Goal: Information Seeking & Learning: Check status

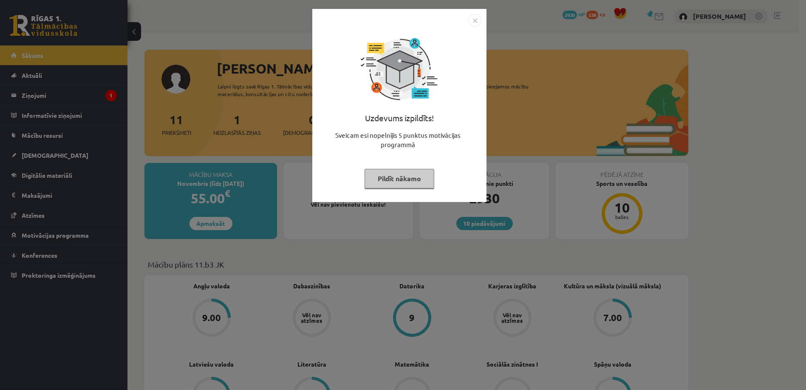
click at [419, 175] on button "Pildīt nākamo" at bounding box center [400, 179] width 70 height 20
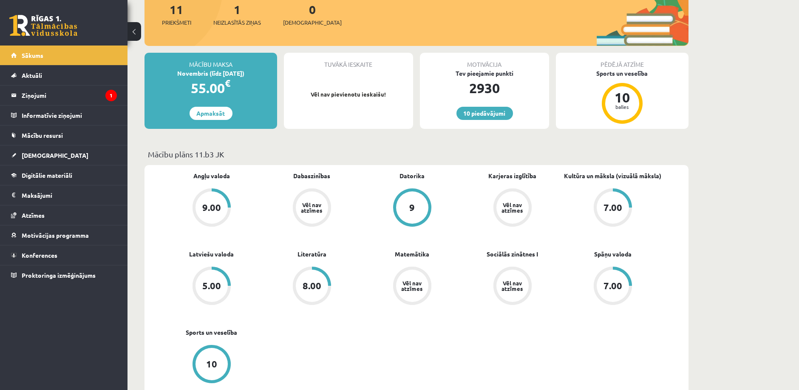
scroll to position [142, 0]
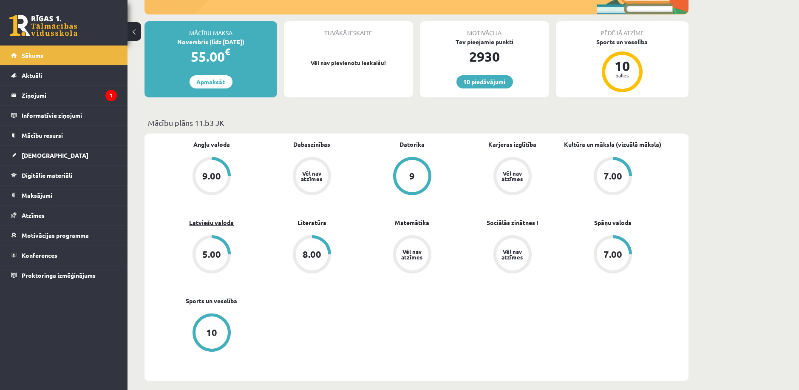
click at [215, 221] on link "Latviešu valoda" at bounding box center [212, 222] width 45 height 9
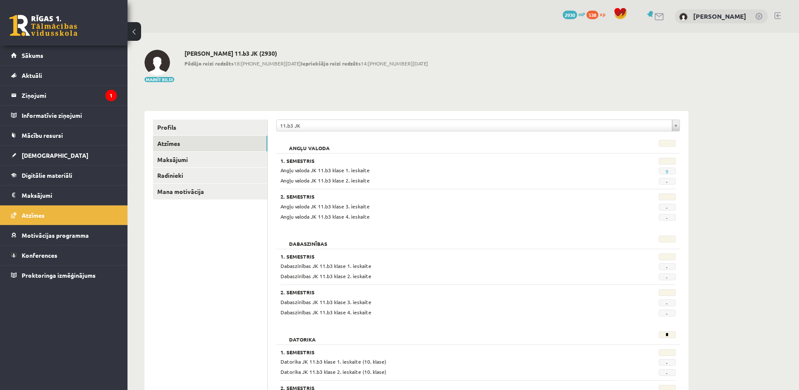
click at [75, 99] on legend "Ziņojumi 1" at bounding box center [69, 95] width 95 height 20
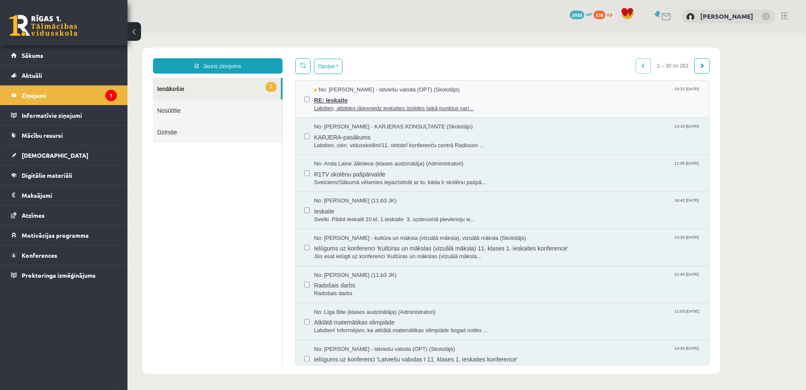
click at [442, 106] on span "Labdien, atbildes jāiesniedz ieskaites izpildes laikā,punktus vari..." at bounding box center [507, 109] width 387 height 8
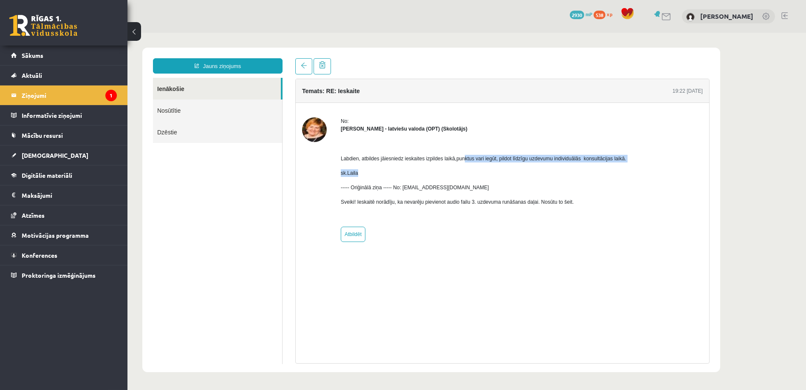
drag, startPoint x: 405, startPoint y: 161, endPoint x: 463, endPoint y: 159, distance: 57.4
click at [463, 159] on div "Labdien, atbildes jāiesniedz ieskaites izpildes laikā,punktus vari iegūt, pildo…" at bounding box center [484, 177] width 286 height 88
click at [442, 160] on span "Labdien, atbildes jāiesniedz ieskaites izpildes laikā,punktus vari iegūt, pildo…" at bounding box center [484, 159] width 286 height 6
drag, startPoint x: 458, startPoint y: 158, endPoint x: 607, endPoint y: 159, distance: 148.3
click at [607, 159] on span "Labdien, atbildes jāiesniedz ieskaites izpildes laikā,punktus vari iegūt, pildo…" at bounding box center [484, 159] width 286 height 6
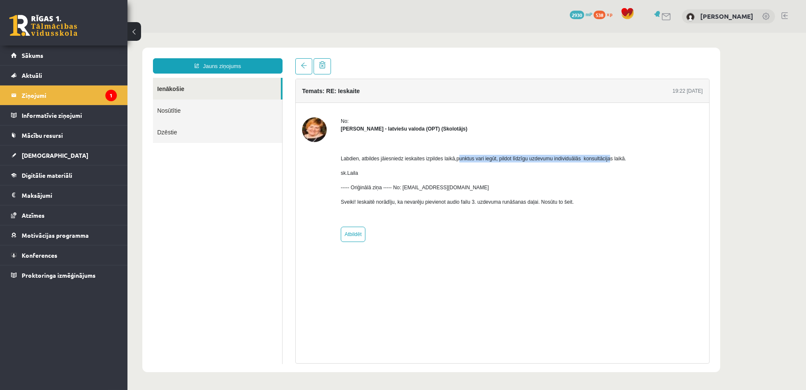
click at [607, 159] on span "Labdien, atbildes jāiesniedz ieskaites izpildes laikā,punktus vari iegūt, pildo…" at bounding box center [484, 159] width 286 height 6
drag, startPoint x: 488, startPoint y: 159, endPoint x: 563, endPoint y: 158, distance: 74.4
click at [563, 158] on span "Labdien, atbildes jāiesniedz ieskaites izpildes laikā,punktus vari iegūt, pildo…" at bounding box center [484, 159] width 286 height 6
click at [68, 155] on link "[DEMOGRAPHIC_DATA]" at bounding box center [64, 155] width 106 height 20
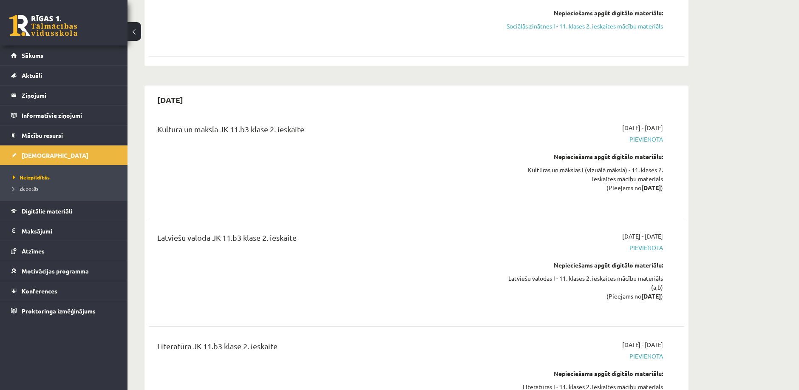
scroll to position [1511, 0]
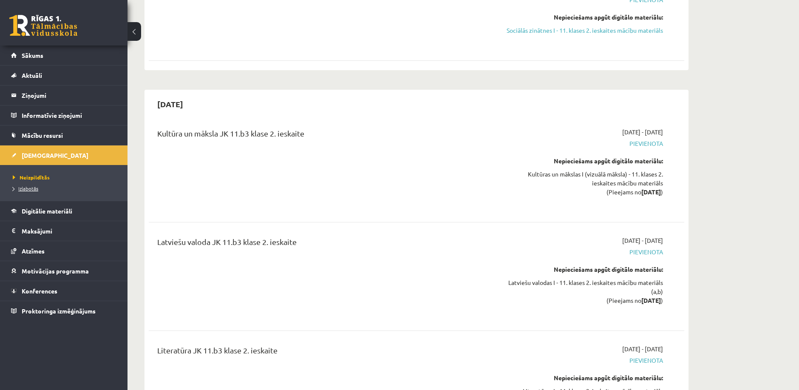
click at [21, 184] on link "Izlabotās" at bounding box center [66, 188] width 106 height 8
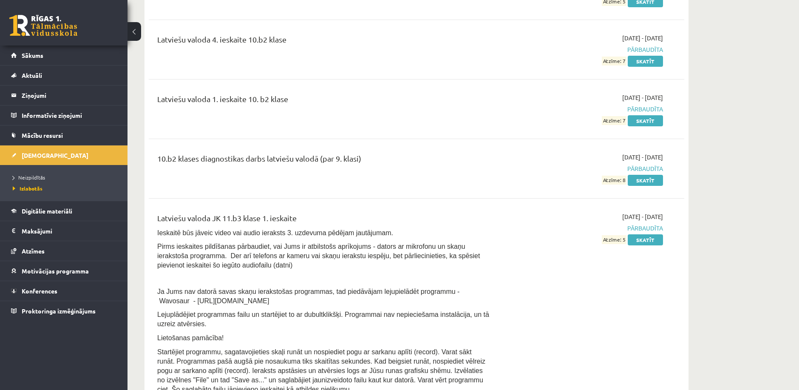
scroll to position [2361, 0]
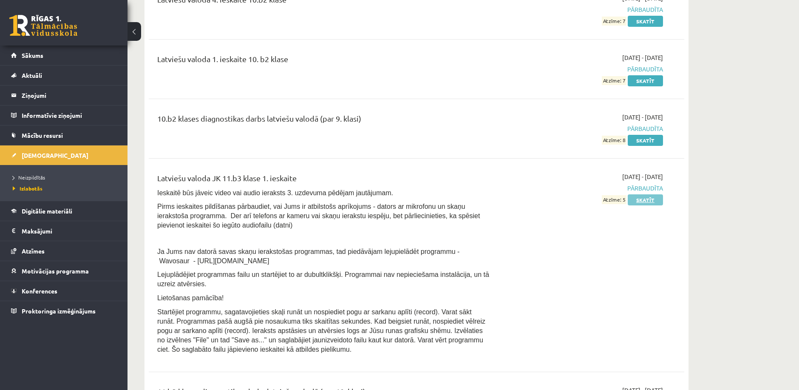
click at [653, 194] on link "Skatīt" at bounding box center [645, 199] width 35 height 11
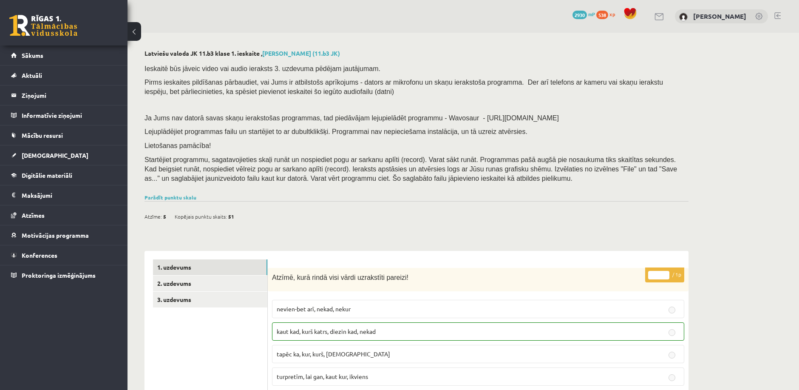
scroll to position [142, 0]
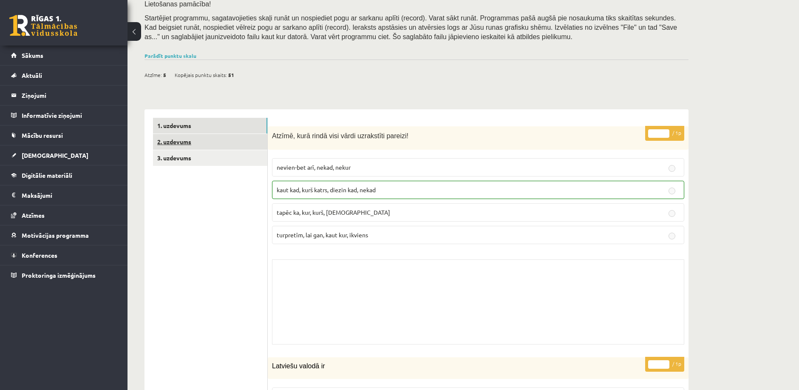
click at [202, 142] on link "2. uzdevums" at bounding box center [210, 142] width 114 height 16
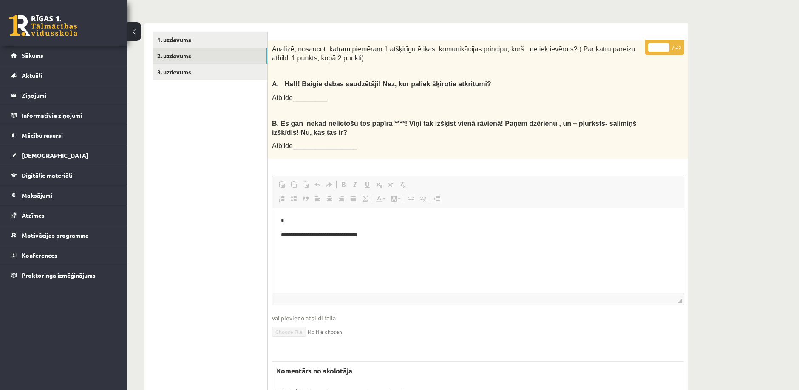
scroll to position [0, 0]
click at [206, 71] on link "3. uzdevums" at bounding box center [210, 72] width 114 height 16
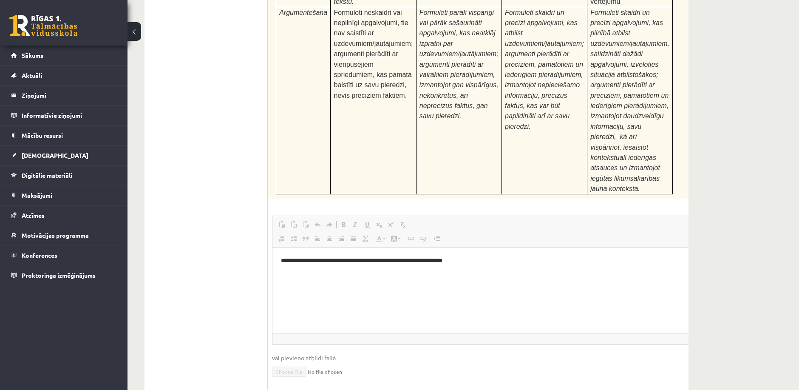
scroll to position [3279, 0]
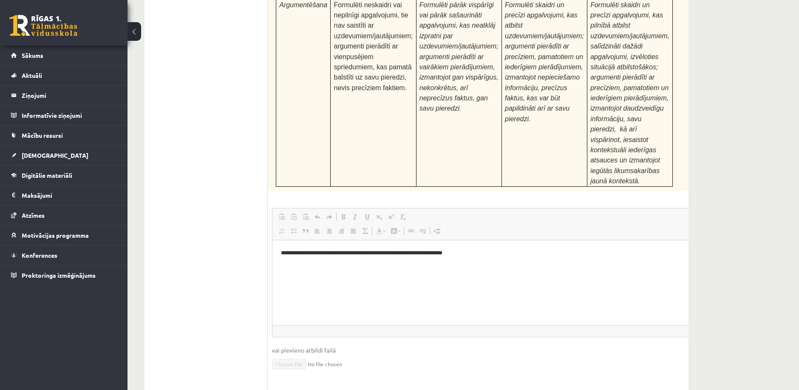
click at [1, 327] on div "0 Dāvanas 2930 mP 538 xp Nauris Vakermanis Sākums Aktuāli Kā mācīties eSKOLĀ Ko…" at bounding box center [64, 195] width 128 height 390
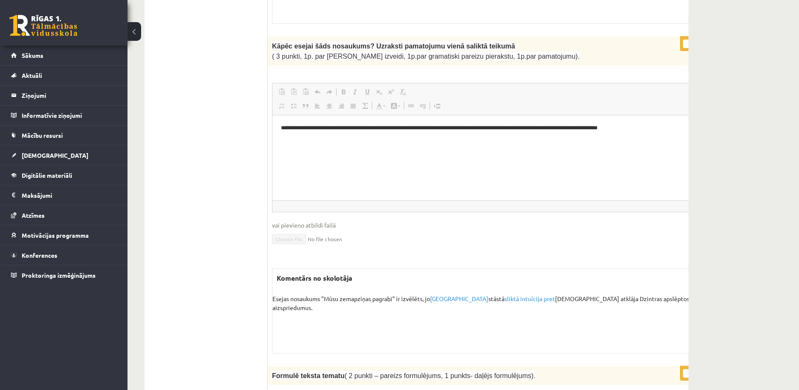
scroll to position [776, 0]
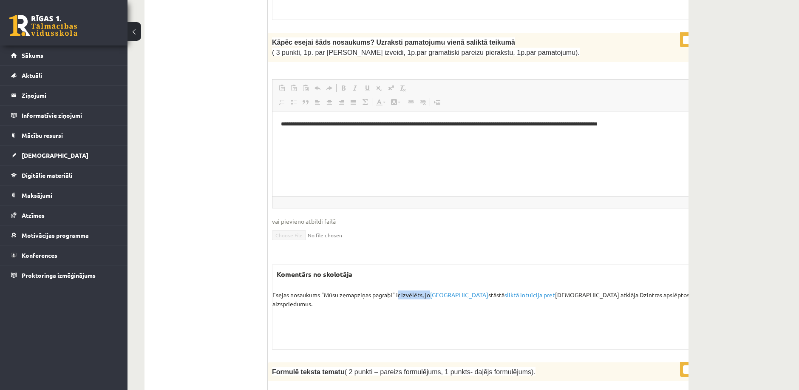
drag, startPoint x: 399, startPoint y: 275, endPoint x: 429, endPoint y: 278, distance: 30.7
click at [429, 278] on div "Komentārs no skolotāja Esejas nosaukums "Mūsu zemapziņas pagrabi" ir izvēlēts, …" at bounding box center [495, 306] width 447 height 85
drag, startPoint x: 444, startPoint y: 275, endPoint x: 496, endPoint y: 277, distance: 51.9
click at [496, 290] on p "Esejas nosaukums "Mūsu zemapziņas pagrabi" ir izvēlēts, jo galvenajā stāstā sli…" at bounding box center [495, 299] width 446 height 18
drag, startPoint x: 506, startPoint y: 276, endPoint x: 511, endPoint y: 275, distance: 4.8
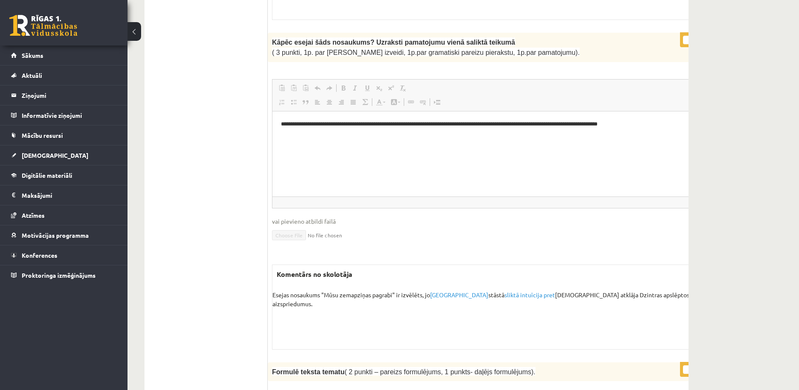
click at [508, 290] on p "Esejas nosaukums "Mūsu zemapziņas pagrabi" ir izvēlēts, jo galvenajā stāstā sli…" at bounding box center [495, 299] width 446 height 18
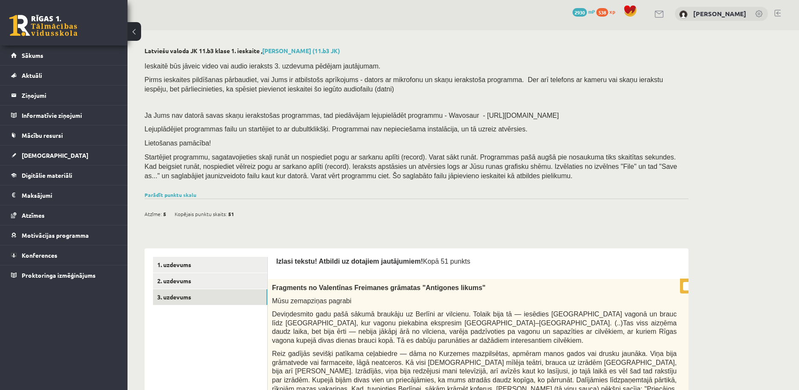
scroll to position [0, 0]
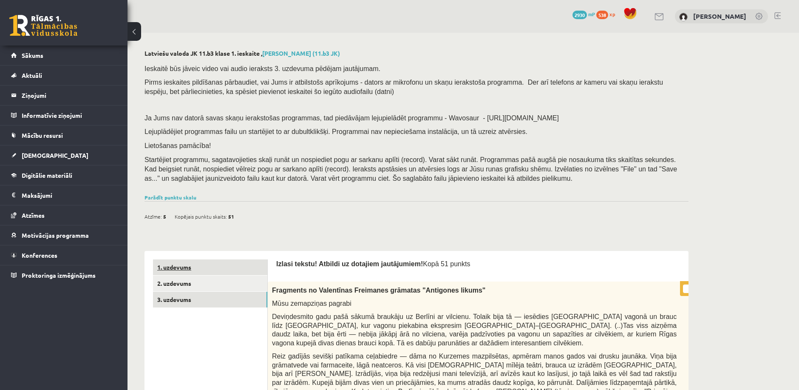
click at [228, 261] on link "1. uzdevums" at bounding box center [210, 267] width 114 height 16
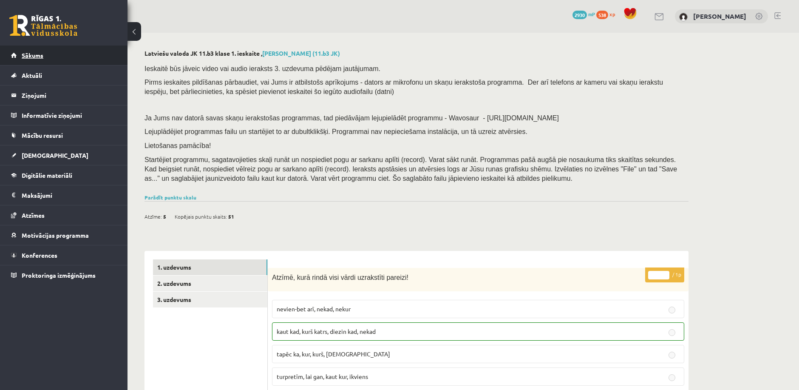
click at [62, 62] on link "Sākums" at bounding box center [64, 55] width 106 height 20
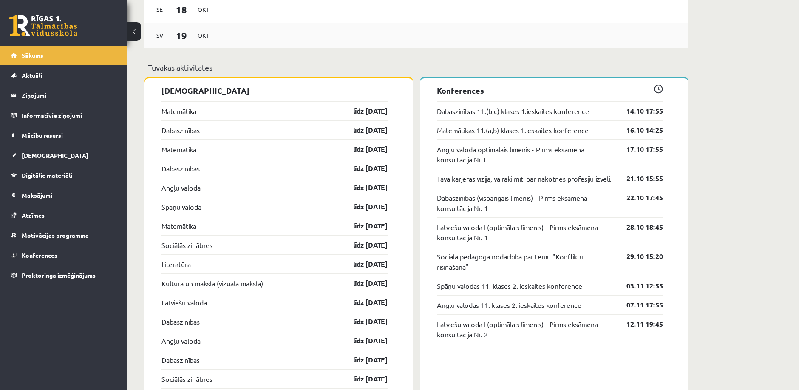
scroll to position [708, 0]
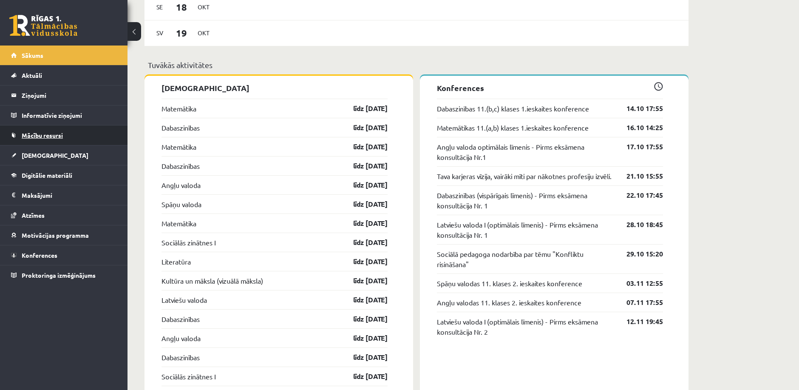
click at [71, 131] on link "Mācību resursi" at bounding box center [64, 135] width 106 height 20
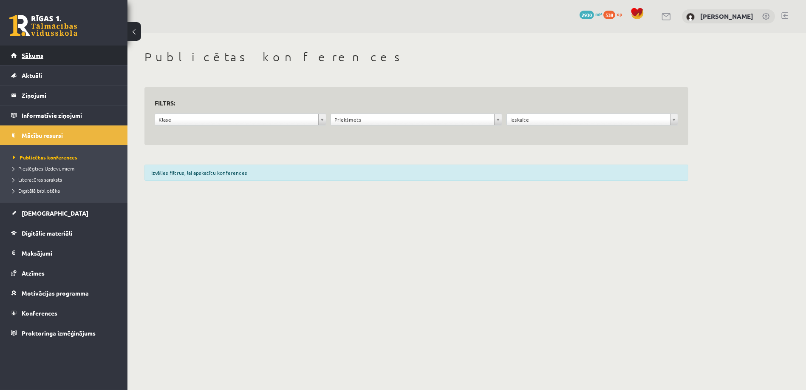
click at [65, 64] on link "Sākums" at bounding box center [64, 55] width 106 height 20
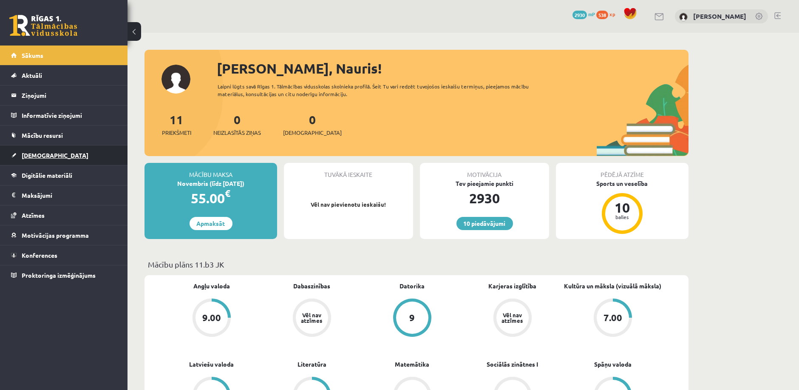
click at [53, 162] on link "[DEMOGRAPHIC_DATA]" at bounding box center [64, 155] width 106 height 20
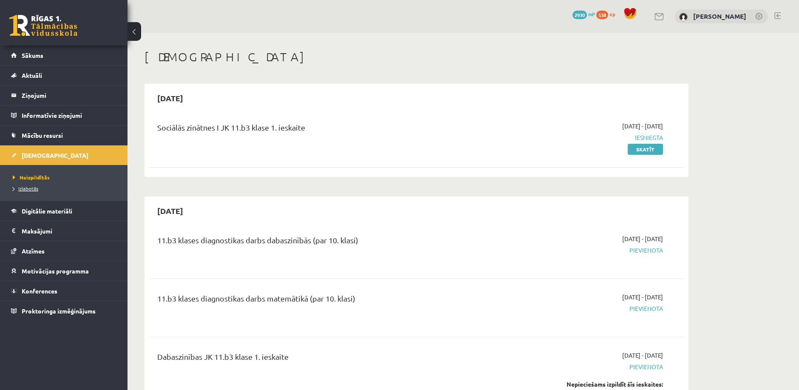
click at [30, 189] on span "Izlabotās" at bounding box center [26, 188] width 26 height 7
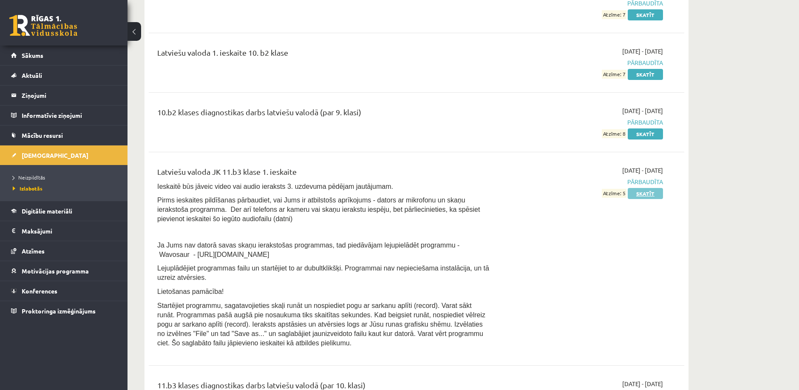
scroll to position [2314, 0]
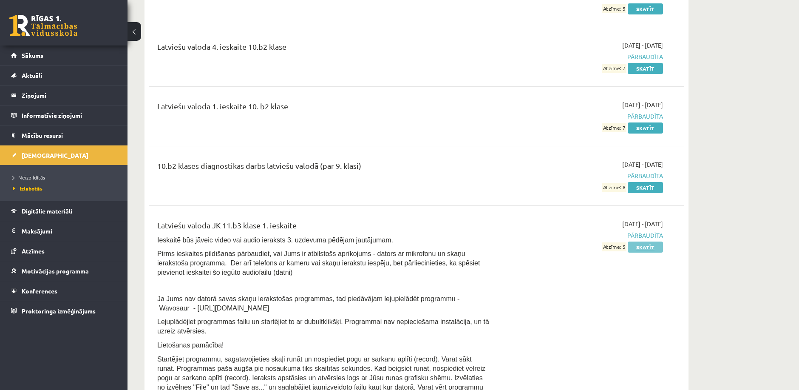
click at [639, 241] on link "Skatīt" at bounding box center [645, 246] width 35 height 11
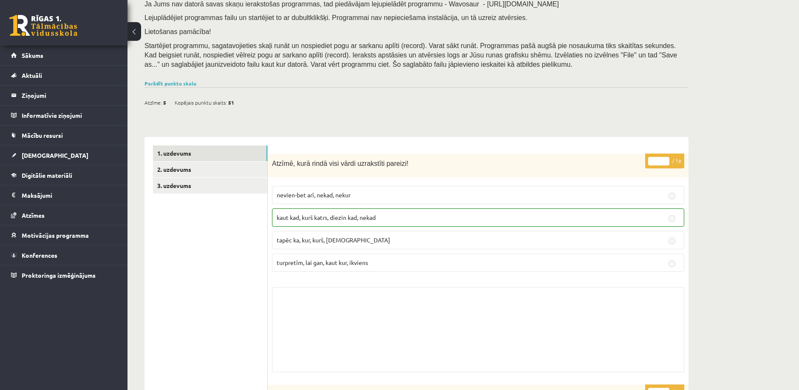
scroll to position [142, 0]
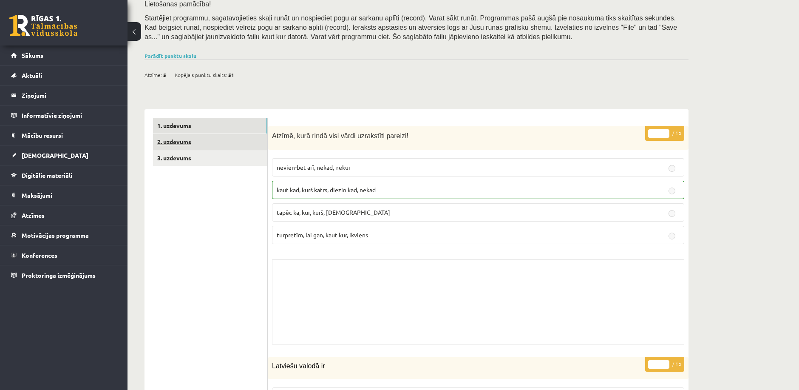
click at [193, 144] on link "2. uzdevums" at bounding box center [210, 142] width 114 height 16
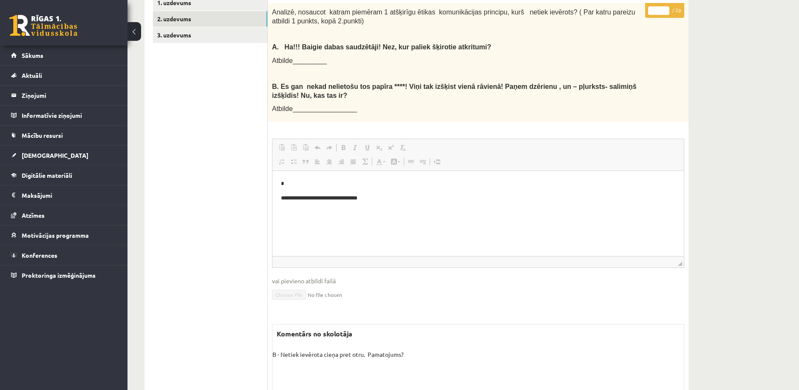
scroll to position [218, 0]
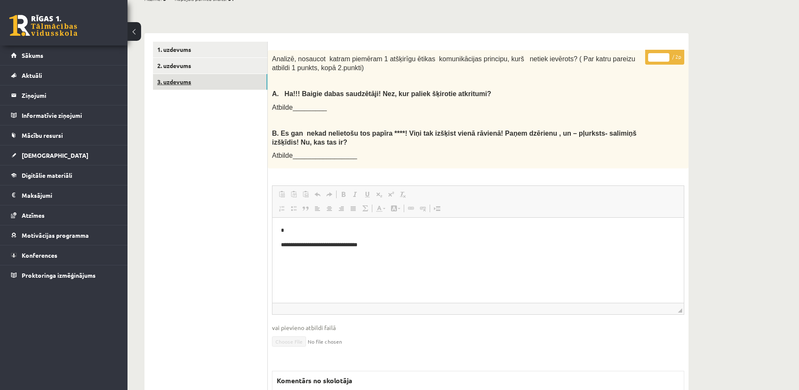
click at [183, 87] on link "3. uzdevums" at bounding box center [210, 82] width 114 height 16
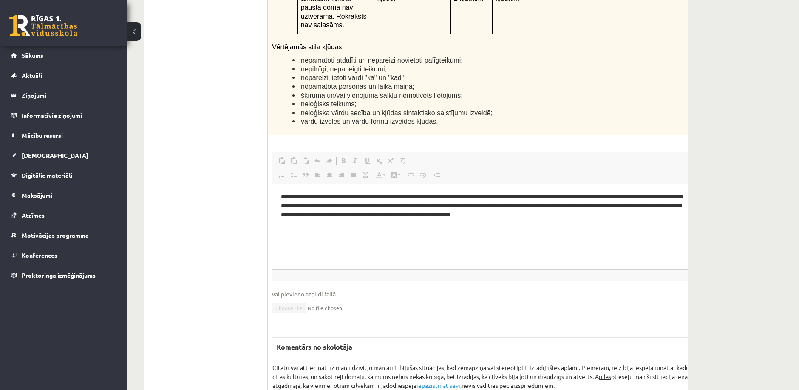
scroll to position [2579, 0]
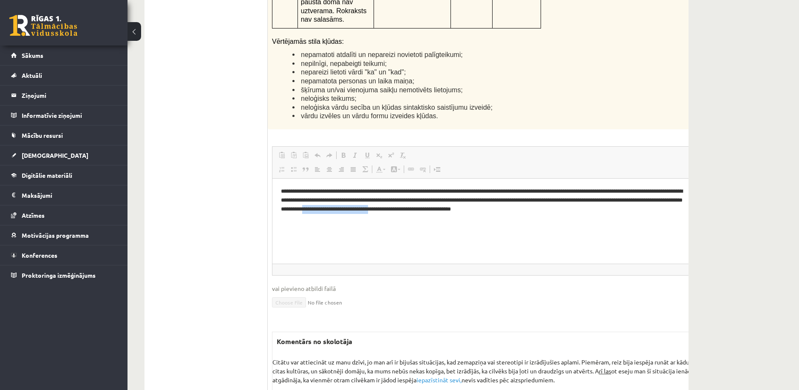
drag, startPoint x: 398, startPoint y: 210, endPoint x: 469, endPoint y: 214, distance: 70.7
click at [469, 214] on html "**********" at bounding box center [495, 199] width 446 height 43
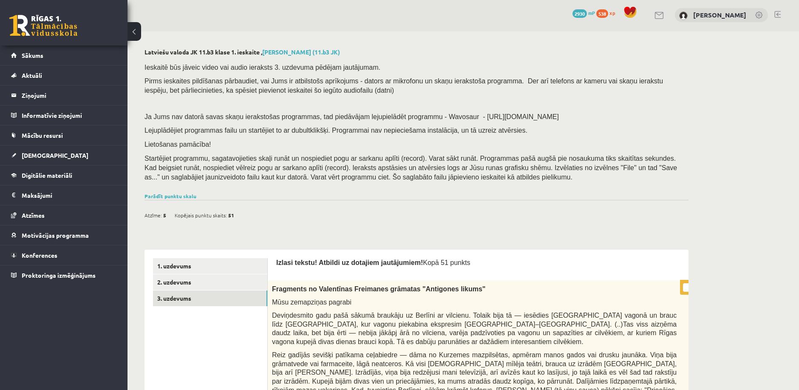
scroll to position [0, 0]
click at [191, 200] on link "Parādīt punktu skalu" at bounding box center [171, 197] width 52 height 7
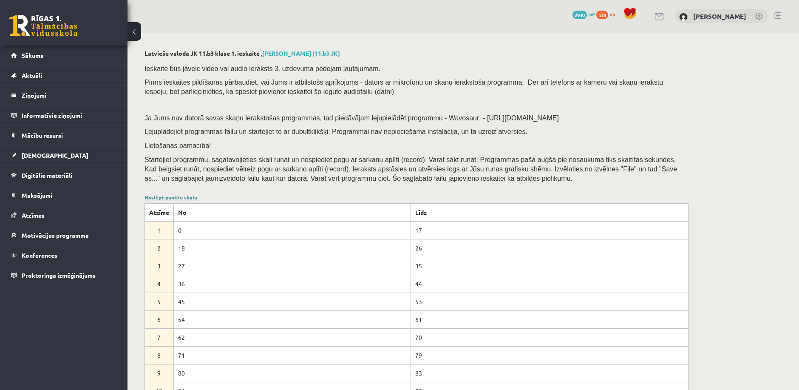
click at [191, 200] on link "Noslēpt punktu skalu" at bounding box center [171, 197] width 53 height 7
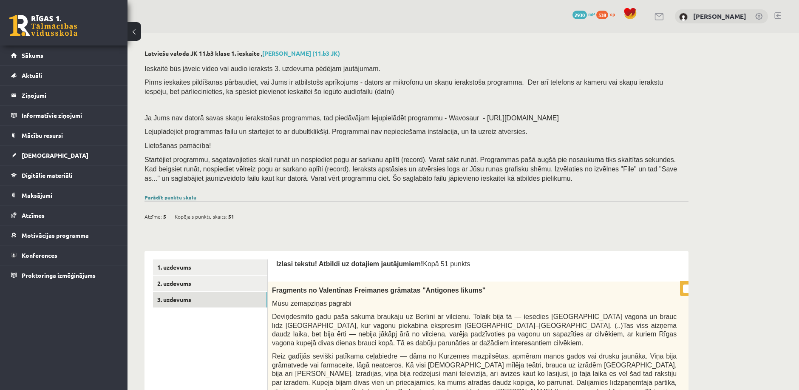
click at [191, 200] on link "Parādīt punktu skalu" at bounding box center [171, 197] width 52 height 7
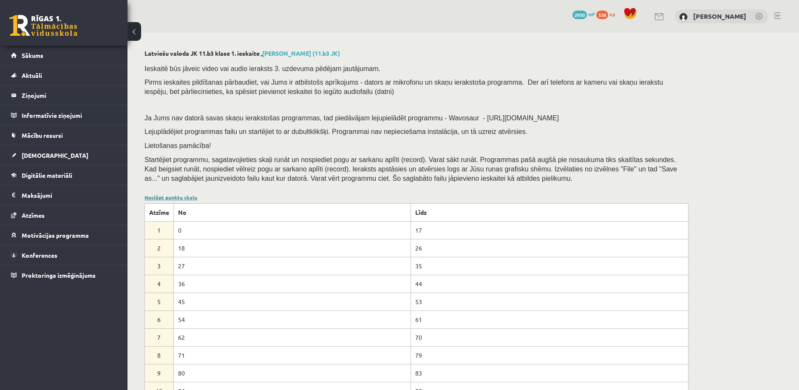
click at [191, 200] on link "Noslēpt punktu skalu" at bounding box center [171, 197] width 53 height 7
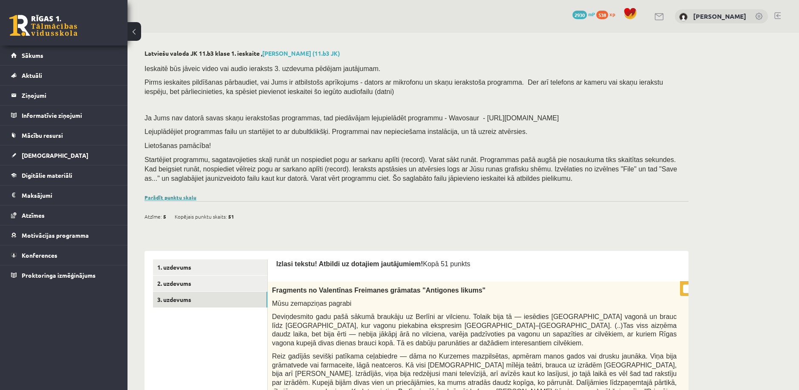
click at [181, 200] on link "Parādīt punktu skalu" at bounding box center [171, 197] width 52 height 7
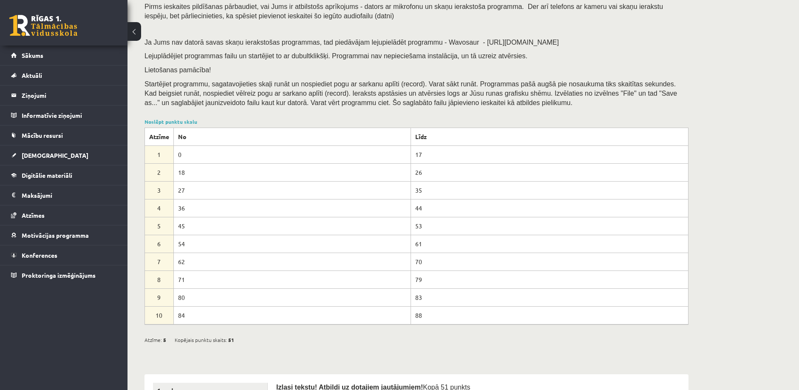
scroll to position [94, 0]
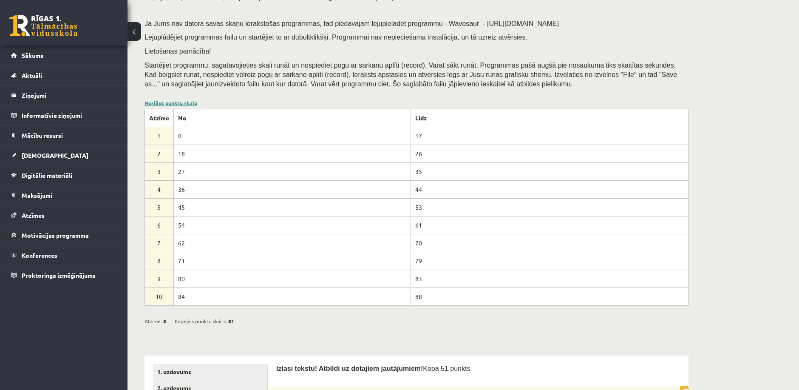
click at [163, 102] on link "Noslēpt punktu skalu" at bounding box center [171, 102] width 53 height 7
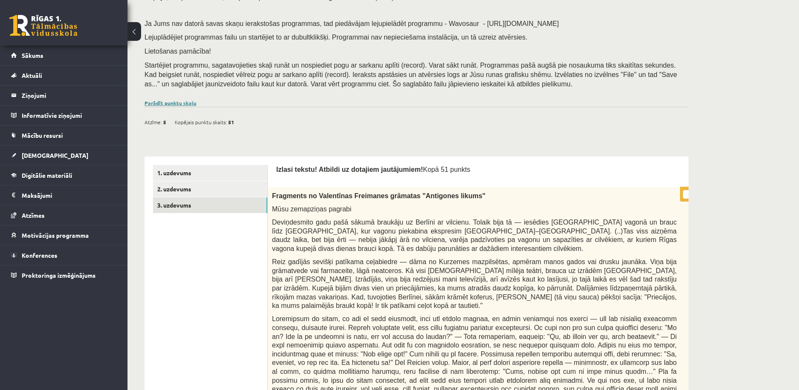
click at [163, 102] on link "Parādīt punktu skalu" at bounding box center [171, 102] width 52 height 7
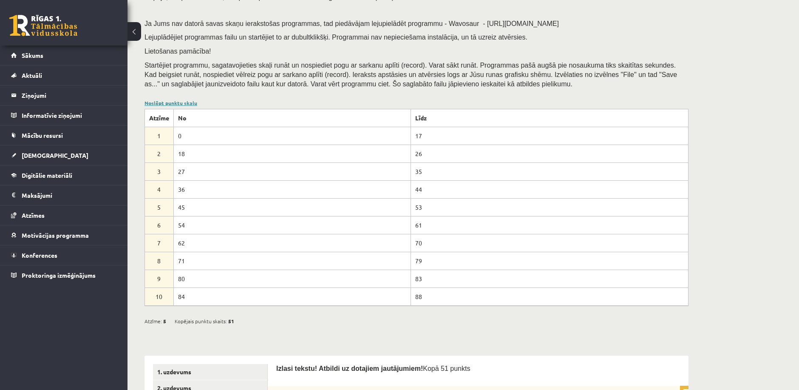
click at [163, 102] on link "Noslēpt punktu skalu" at bounding box center [171, 102] width 53 height 7
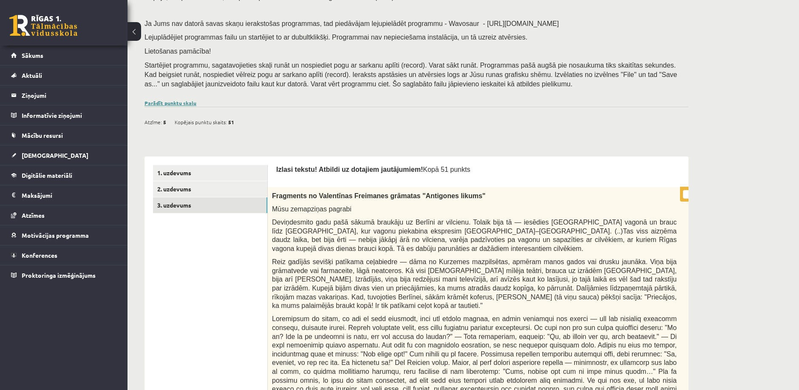
click at [163, 102] on link "Parādīt punktu skalu" at bounding box center [171, 102] width 52 height 7
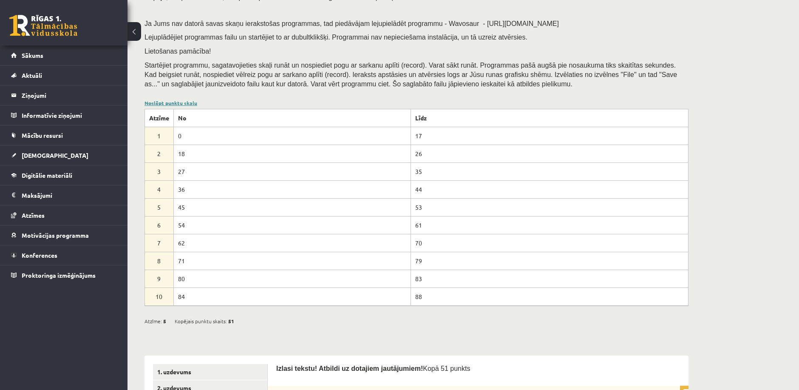
click at [163, 102] on link "Noslēpt punktu skalu" at bounding box center [171, 102] width 53 height 7
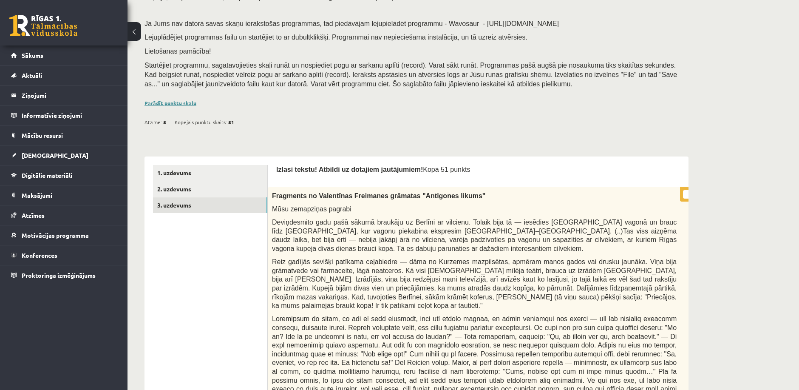
click at [163, 102] on link "Parādīt punktu skalu" at bounding box center [171, 102] width 52 height 7
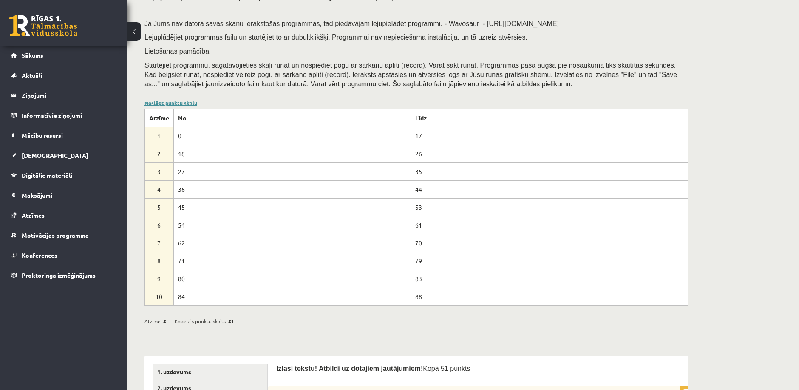
click at [163, 102] on link "Noslēpt punktu skalu" at bounding box center [171, 102] width 53 height 7
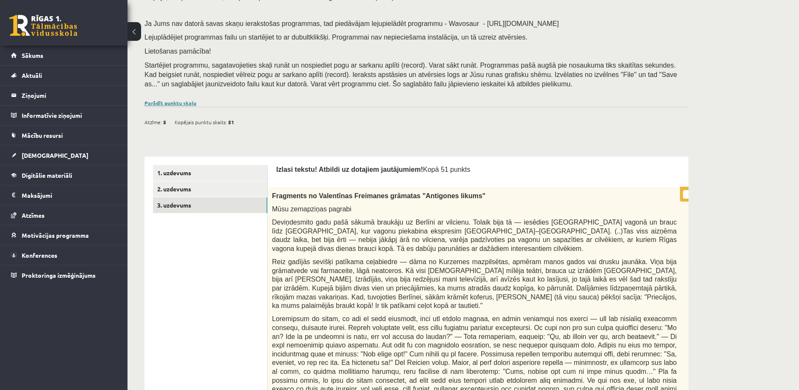
click at [172, 103] on link "Parādīt punktu skalu" at bounding box center [171, 102] width 52 height 7
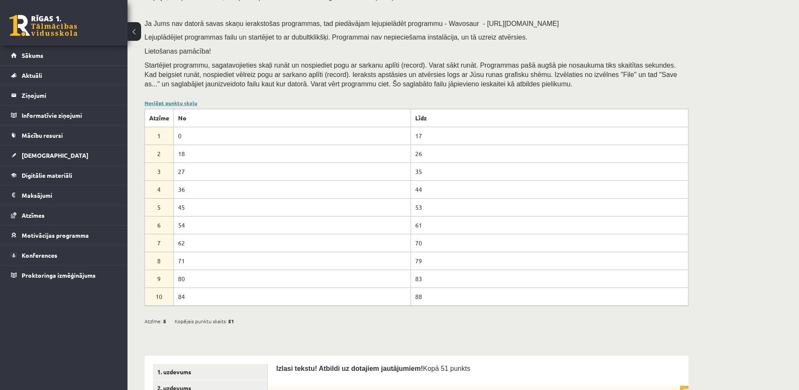
click at [172, 103] on link "Noslēpt punktu skalu" at bounding box center [171, 102] width 53 height 7
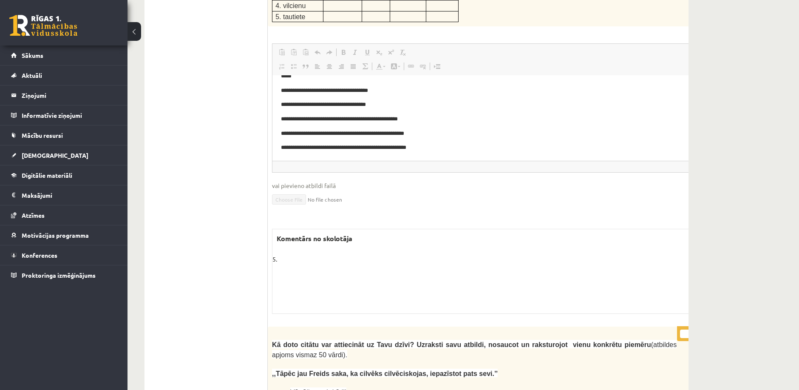
scroll to position [1936, 0]
